Goal: Complete application form

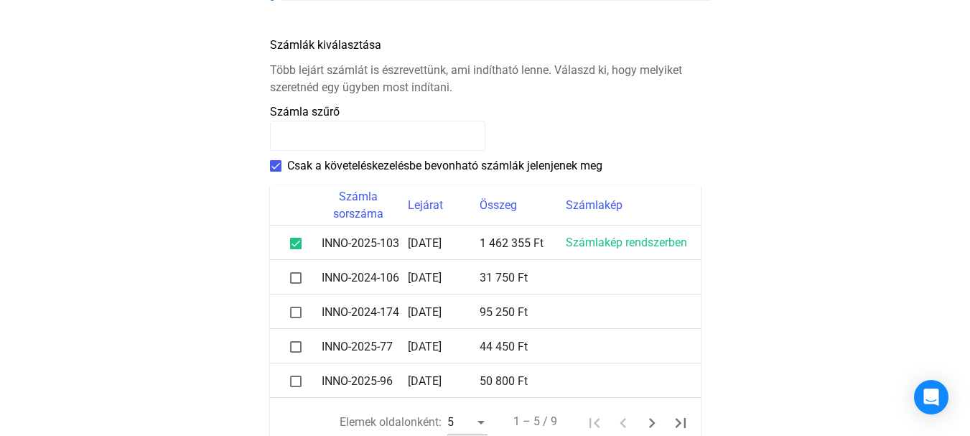
scroll to position [718, 0]
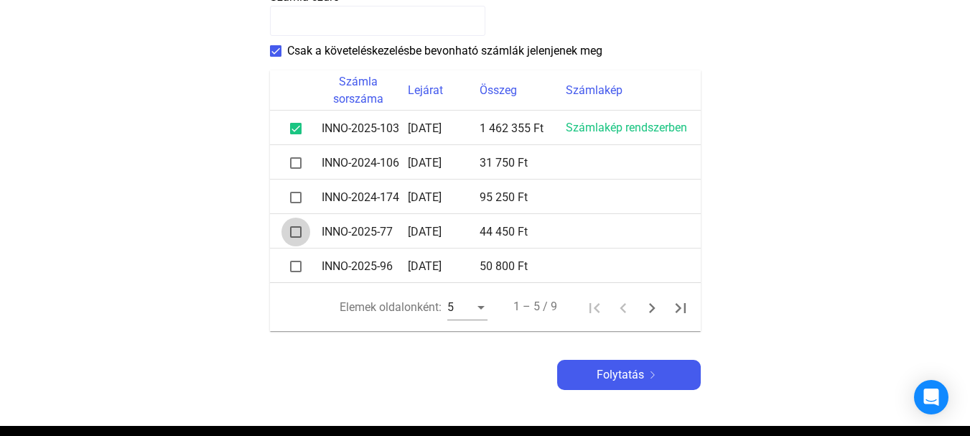
click at [294, 233] on span at bounding box center [295, 231] width 11 height 11
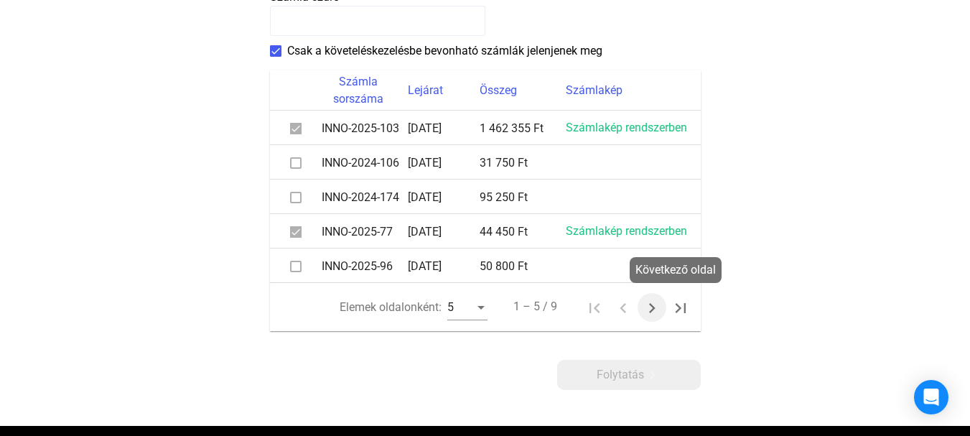
click at [650, 308] on icon "Következő oldal" at bounding box center [652, 308] width 20 height 20
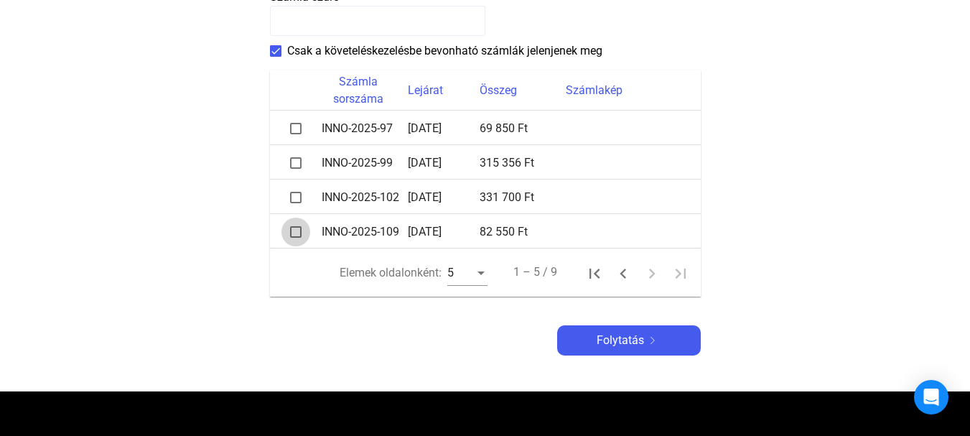
click at [299, 229] on span at bounding box center [295, 231] width 11 height 11
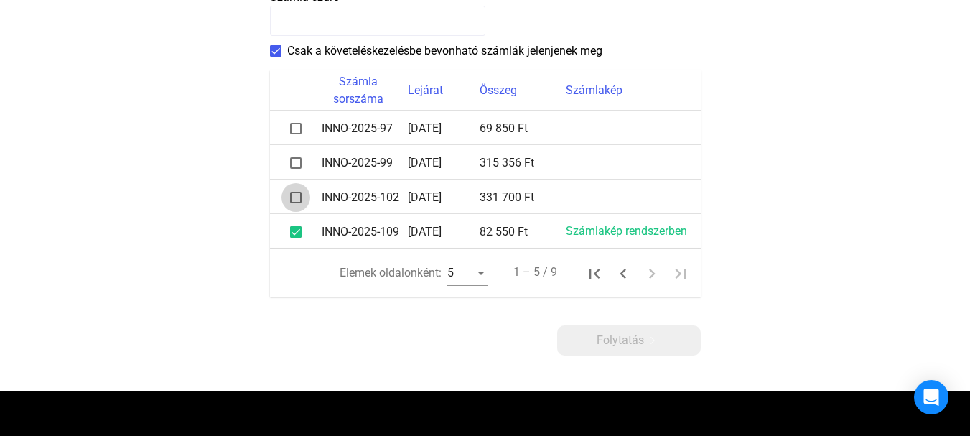
click at [296, 198] on span at bounding box center [295, 197] width 11 height 11
click at [297, 161] on span at bounding box center [295, 162] width 11 height 11
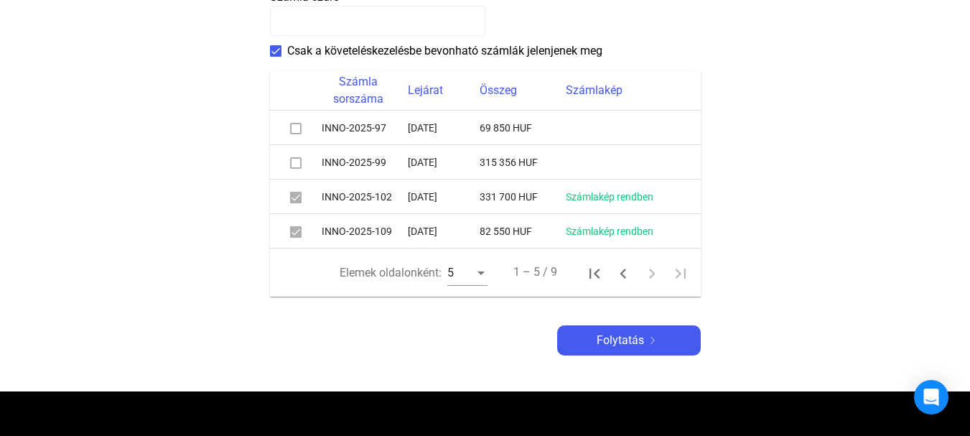
click at [299, 163] on span at bounding box center [295, 162] width 11 height 11
click at [299, 164] on span at bounding box center [295, 162] width 11 height 11
click at [296, 164] on span at bounding box center [295, 162] width 11 height 11
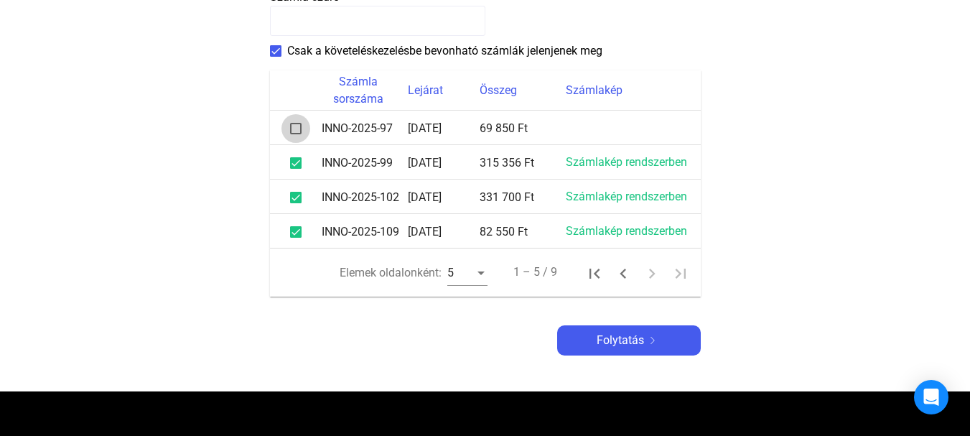
click at [296, 128] on span at bounding box center [295, 128] width 11 height 11
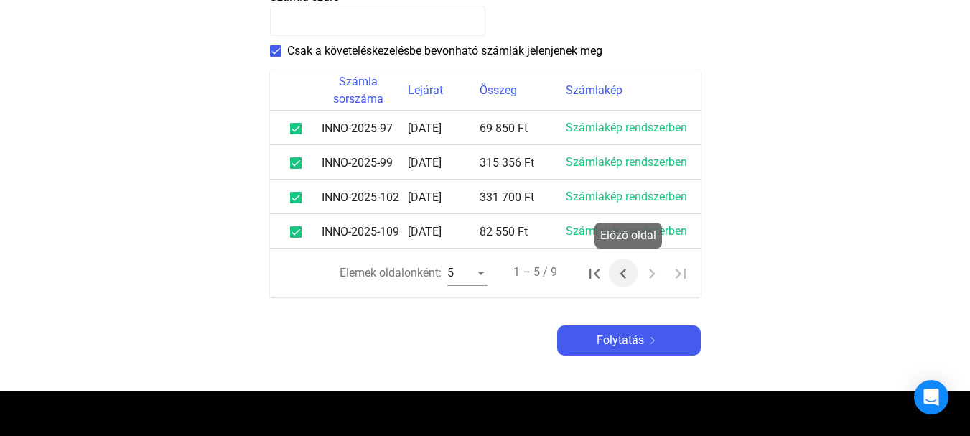
click at [623, 272] on icon "Előző oldal" at bounding box center [623, 273] width 20 height 20
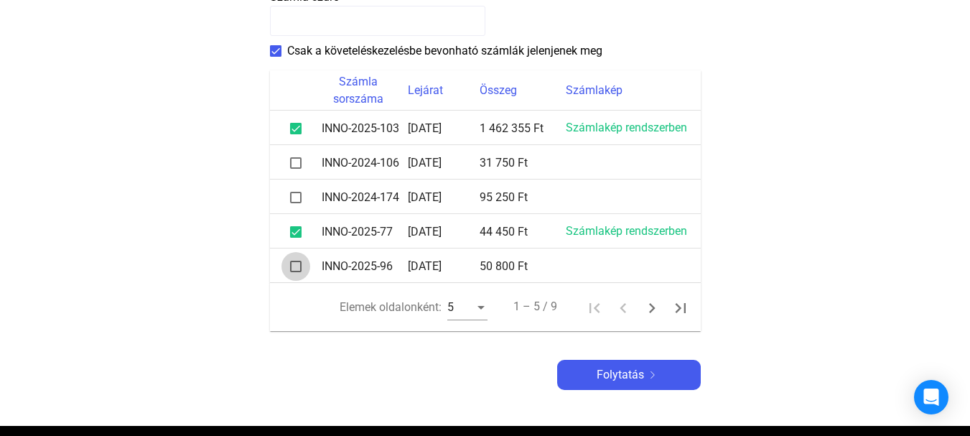
click at [298, 266] on span at bounding box center [295, 266] width 11 height 11
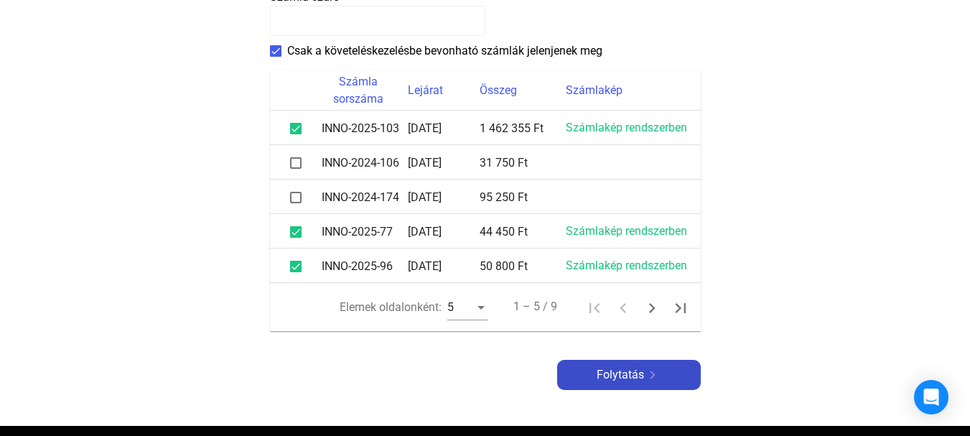
click at [634, 375] on font "Folytatás" at bounding box center [619, 374] width 47 height 14
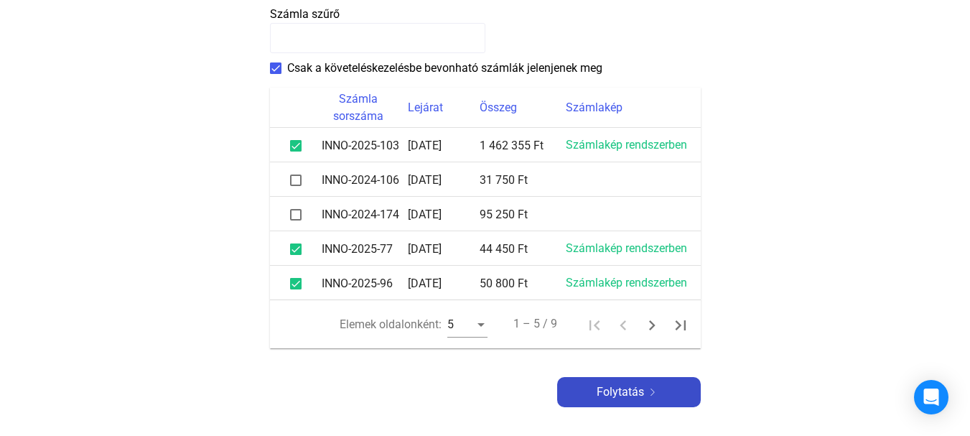
scroll to position [735, 0]
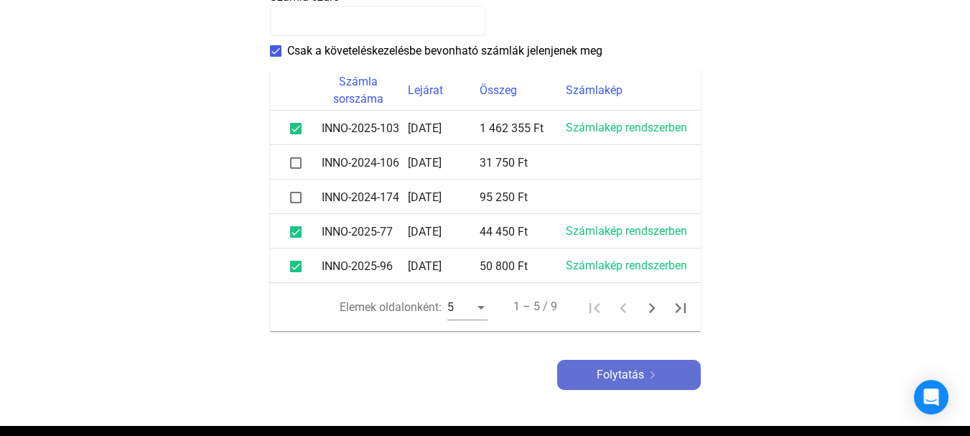
click at [634, 378] on font "Folytatás" at bounding box center [619, 374] width 47 height 14
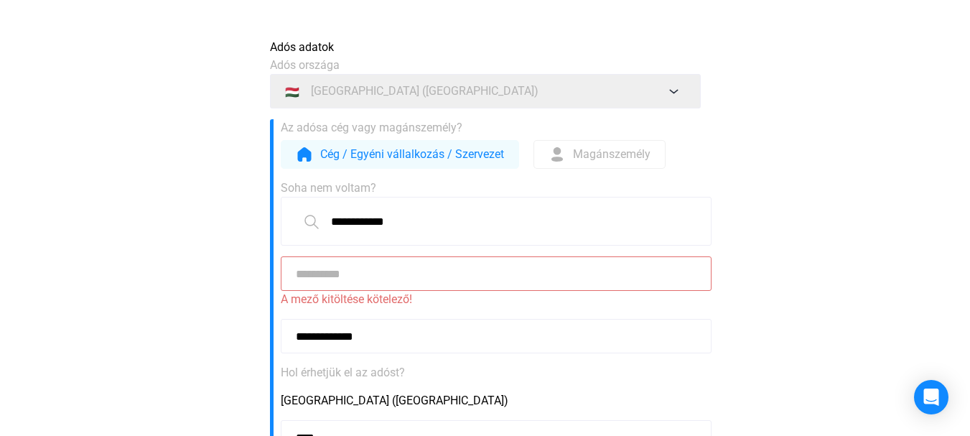
scroll to position [75, 0]
click at [311, 275] on input at bounding box center [496, 275] width 431 height 34
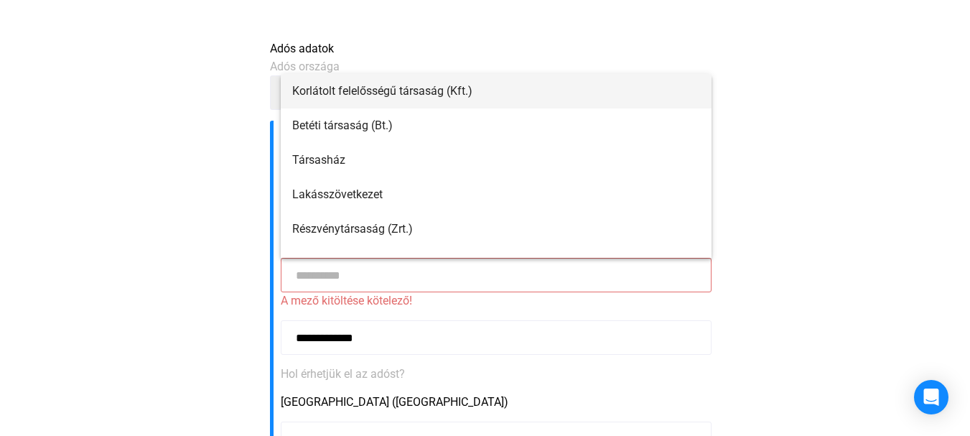
click at [428, 90] on font "Korlátolt felelősségű társaság (Kft.)" at bounding box center [382, 91] width 180 height 14
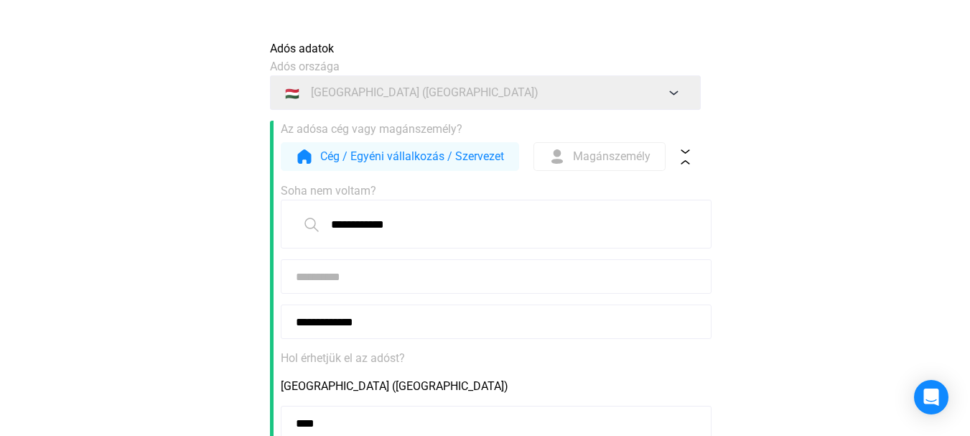
type input "**********"
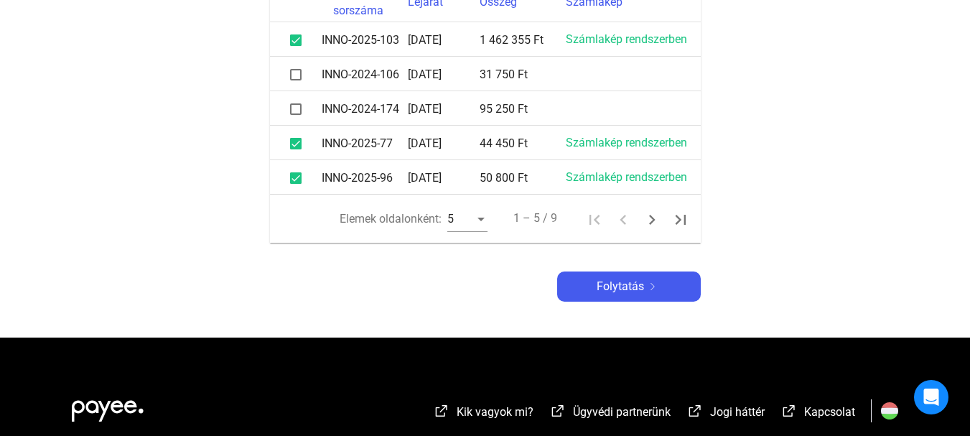
scroll to position [821, 0]
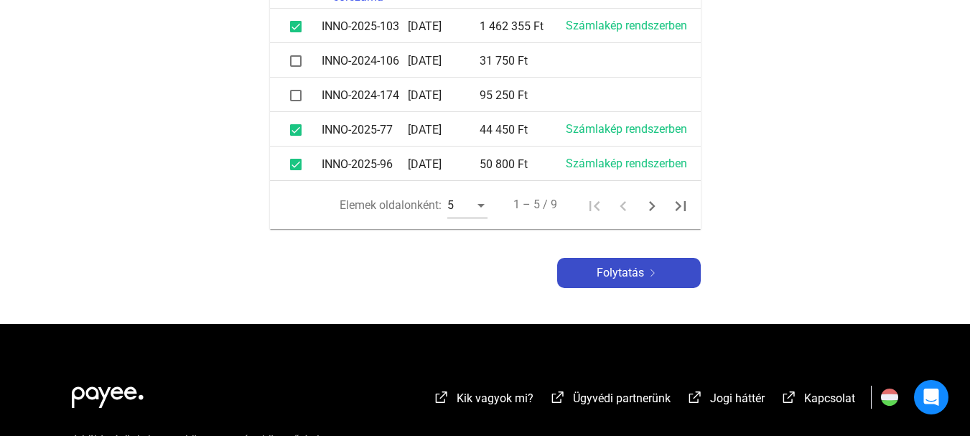
click at [631, 271] on font "Folytatás" at bounding box center [619, 273] width 47 height 14
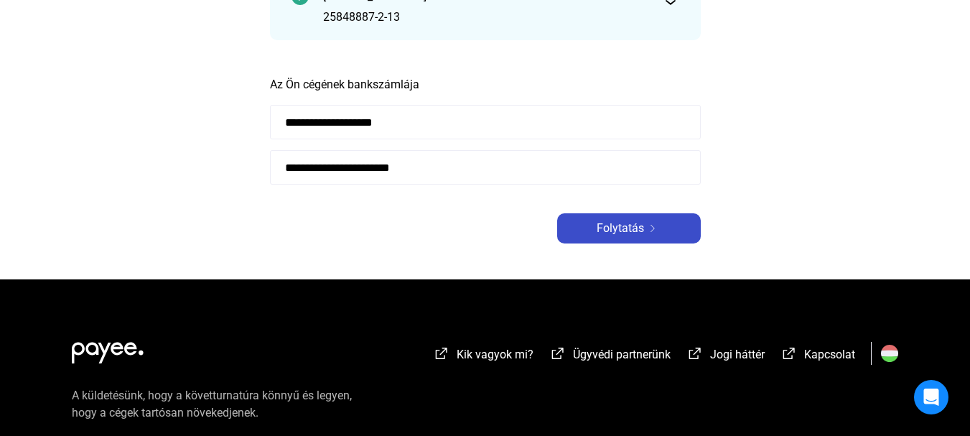
scroll to position [230, 0]
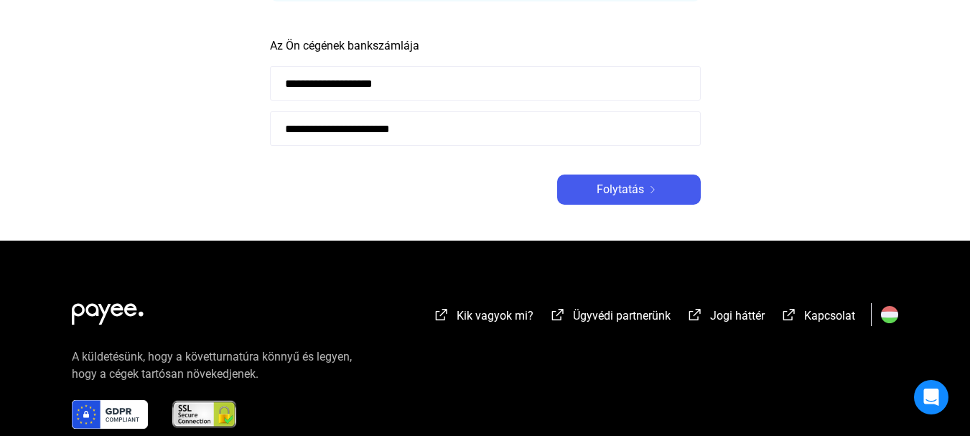
click at [454, 134] on input "**********" at bounding box center [485, 128] width 431 height 34
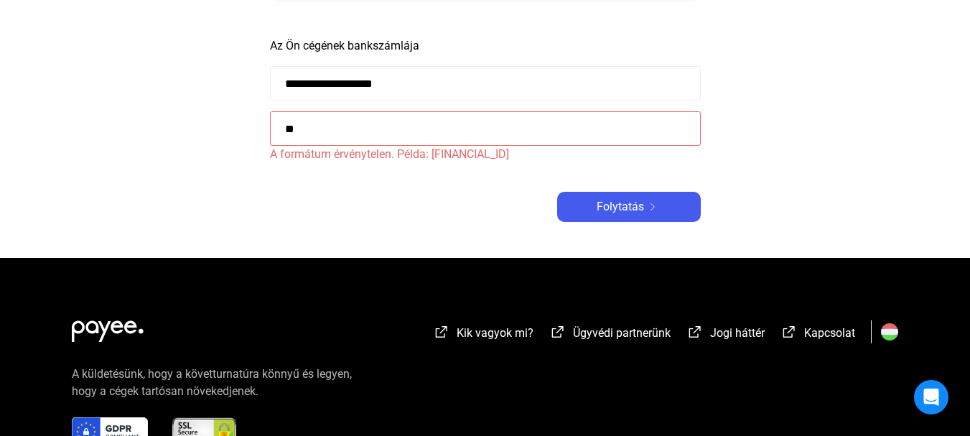
type input "*"
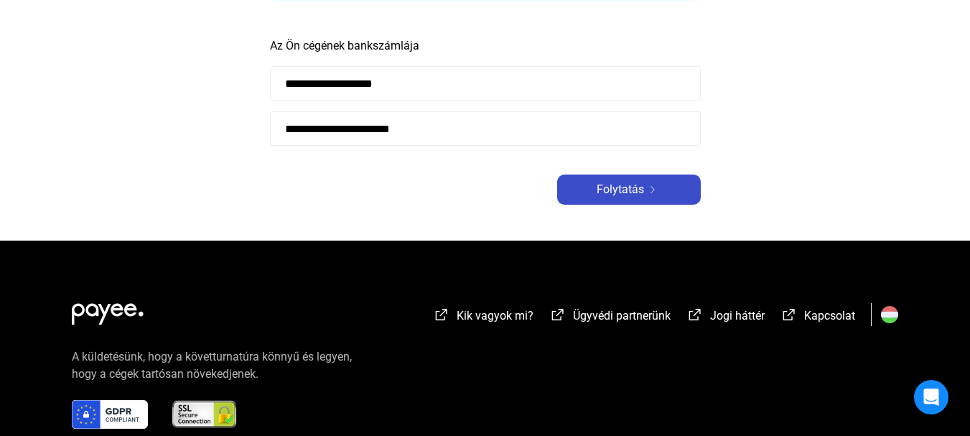
type input "**********"
click at [623, 189] on font "Folytatás" at bounding box center [619, 189] width 47 height 14
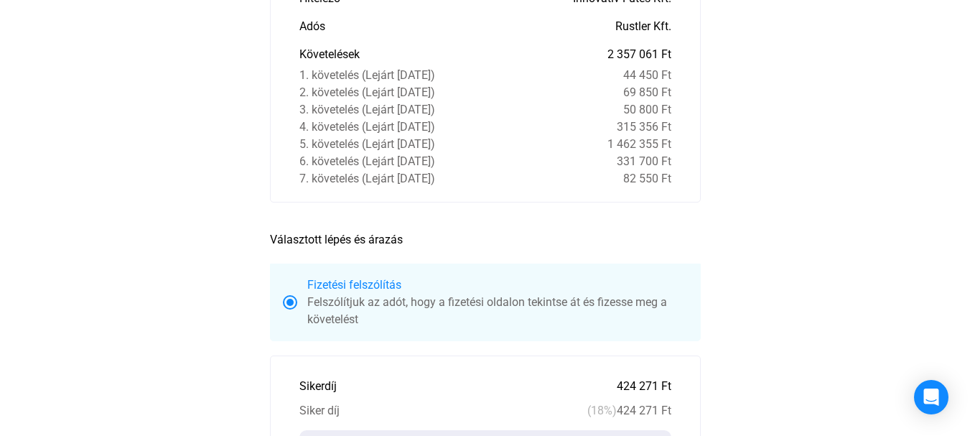
scroll to position [201, 0]
